Goal: Find specific page/section: Find specific page/section

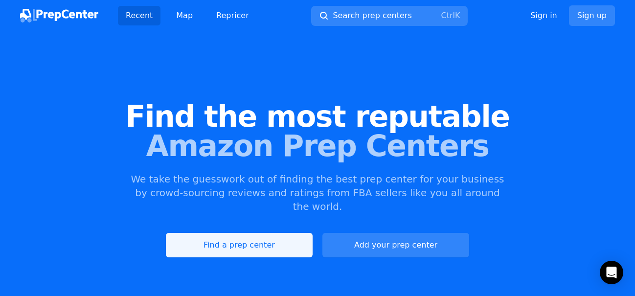
click at [226, 233] on link "Find a prep center" at bounding box center [239, 245] width 147 height 24
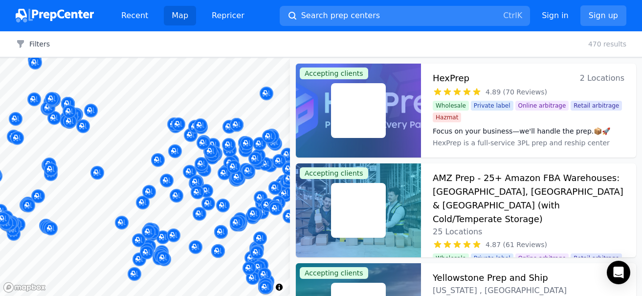
click at [362, 20] on span "Search prep centers" at bounding box center [340, 16] width 79 height 12
click at [184, 15] on link "Map" at bounding box center [180, 16] width 32 height 20
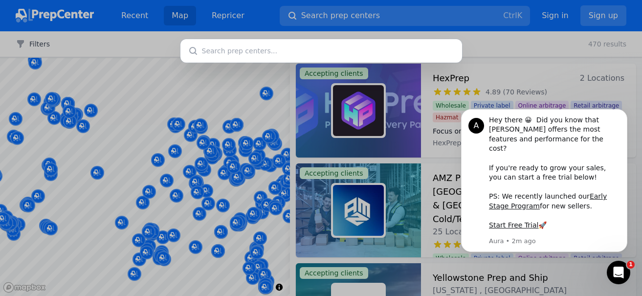
click at [559, 259] on body "A Hey there 😀 Did you know that [PERSON_NAME] offers the most features and perf…" at bounding box center [544, 187] width 188 height 158
click at [556, 67] on div at bounding box center [321, 148] width 642 height 296
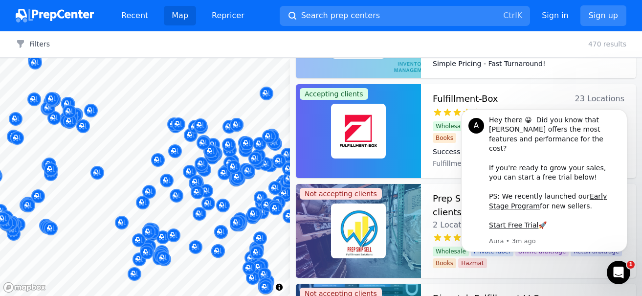
scroll to position [919, 0]
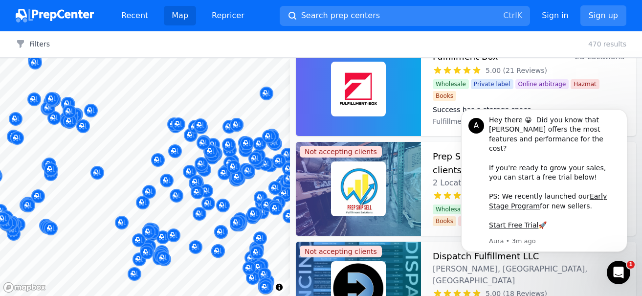
click at [164, 6] on link "Map" at bounding box center [180, 16] width 32 height 20
